Goal: Find contact information: Obtain details needed to contact an individual or organization

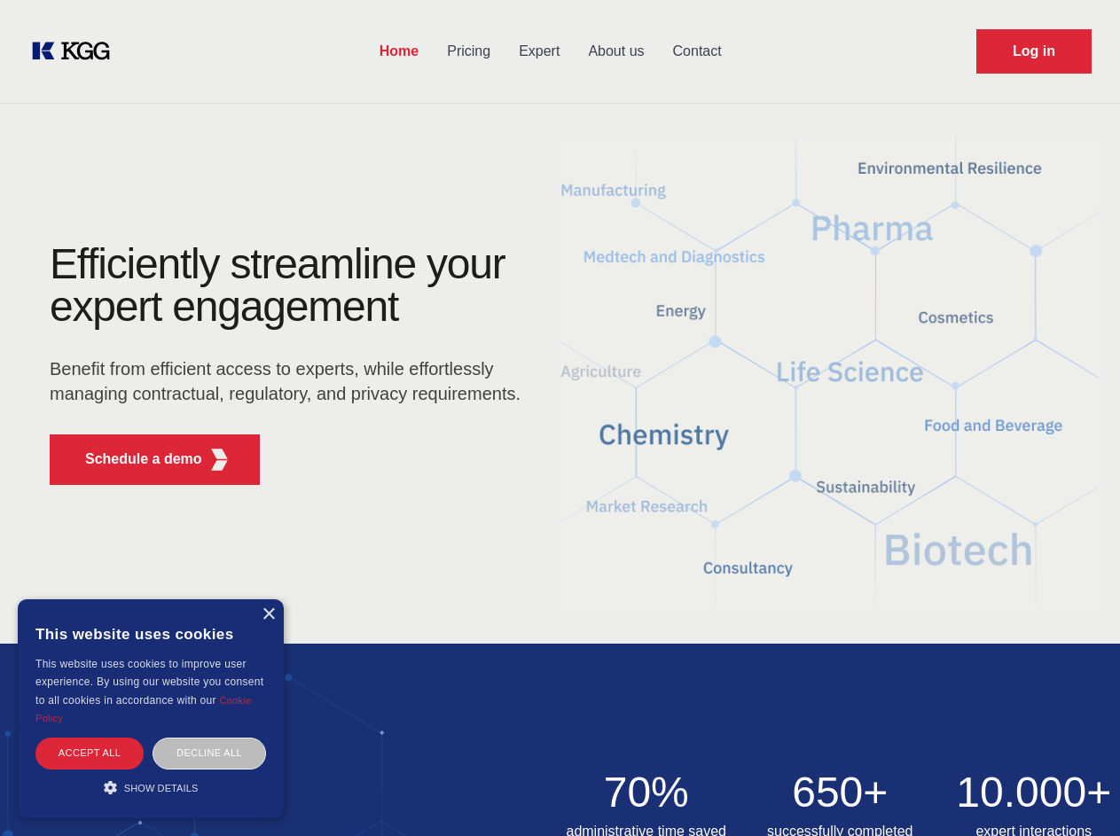
click at [560, 418] on div "Efficiently streamline your expert engagement Benefit from efficient access to …" at bounding box center [290, 371] width 539 height 256
click at [133, 459] on p "Schedule a demo" at bounding box center [143, 459] width 117 height 21
click at [268, 615] on div "× This website uses cookies This website uses cookies to improve user experienc…" at bounding box center [151, 709] width 266 height 219
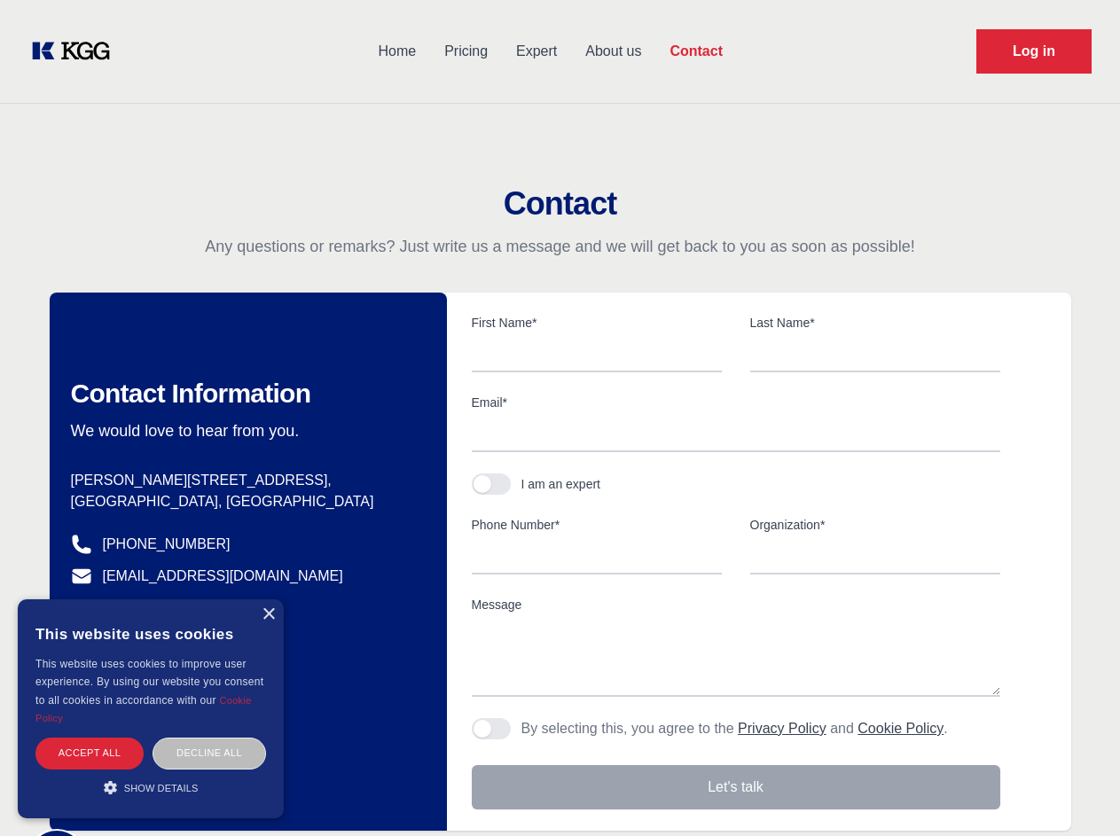
click at [90, 753] on div "Accept all" at bounding box center [89, 753] width 108 height 31
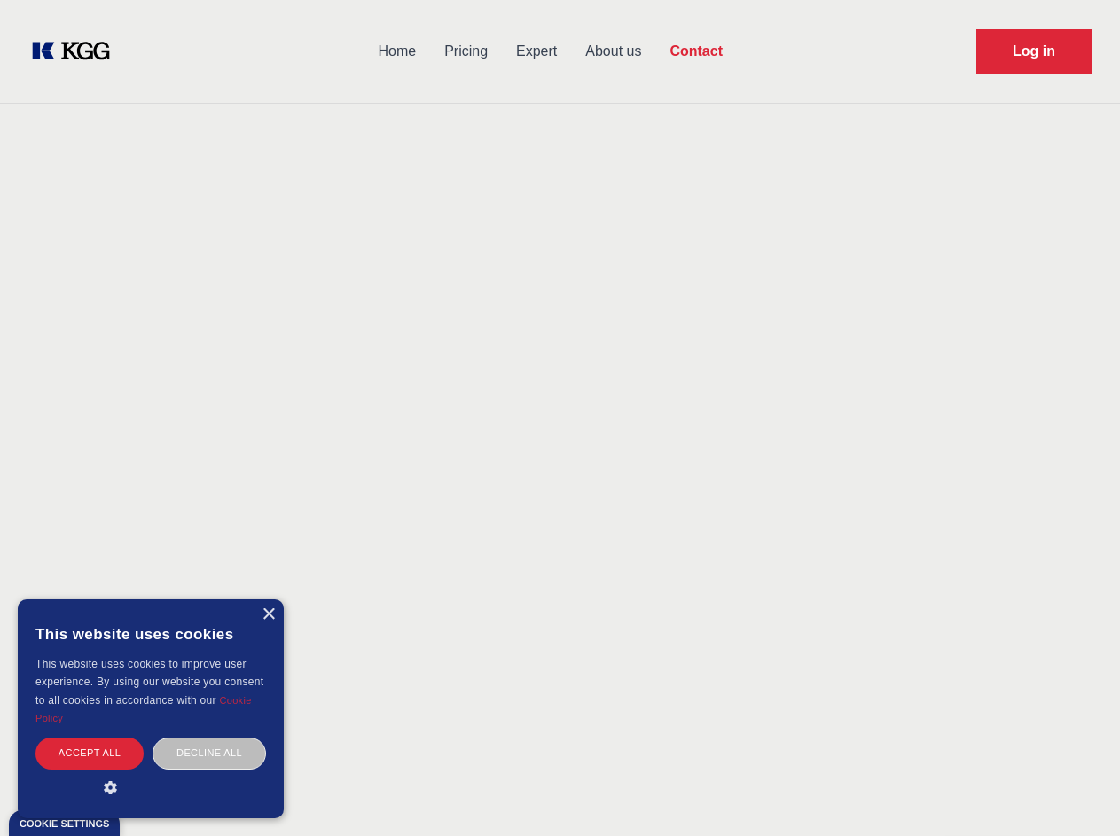
click at [209, 753] on div "Decline all" at bounding box center [210, 753] width 114 height 31
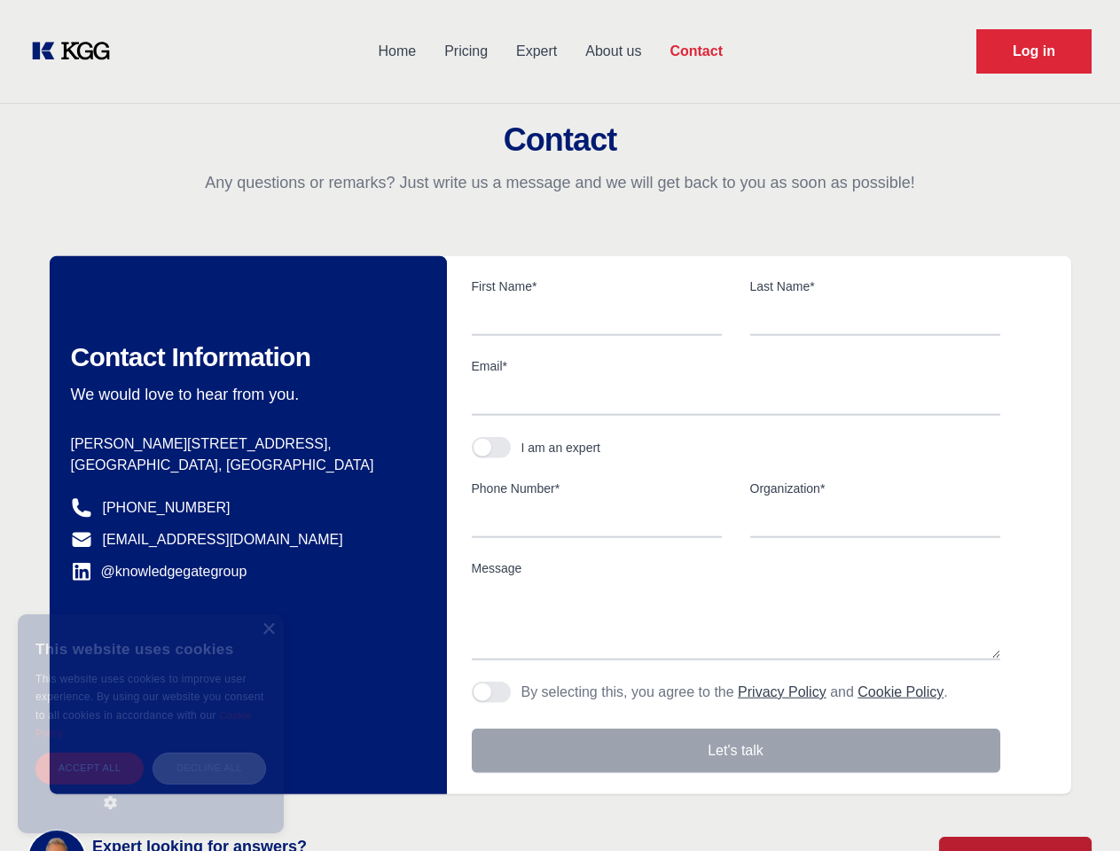
click at [151, 788] on main "Contact Any questions or remarks? Just write us a message and we will get back …" at bounding box center [560, 461] width 1120 height 923
